Goal: Information Seeking & Learning: Learn about a topic

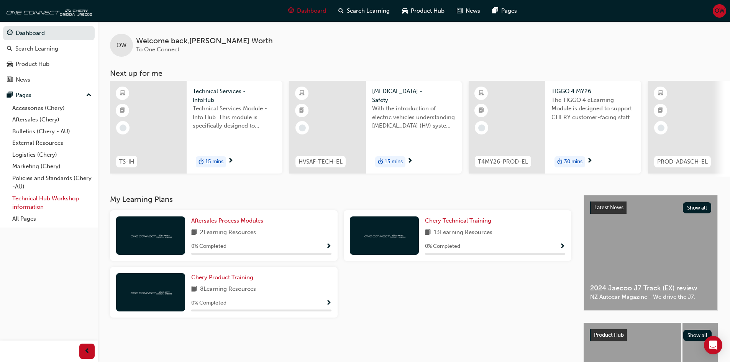
click at [34, 201] on link "Technical Hub Workshop information" at bounding box center [51, 203] width 85 height 20
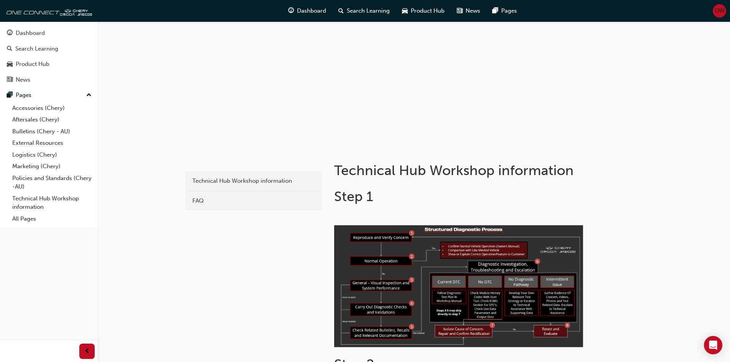
scroll to position [345, 0]
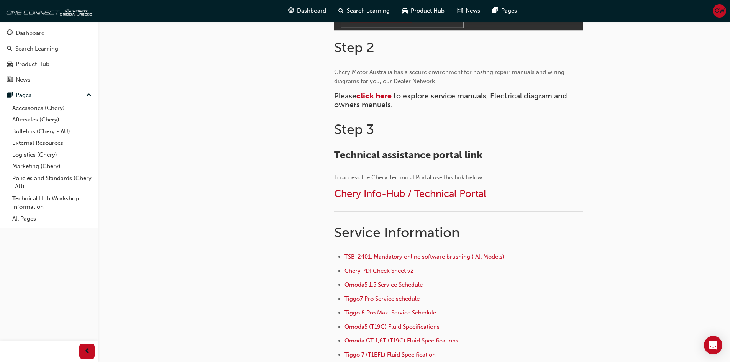
click at [395, 197] on span "Chery Info-Hub / Technical Portal" at bounding box center [410, 194] width 152 height 12
